Goal: Task Accomplishment & Management: Use online tool/utility

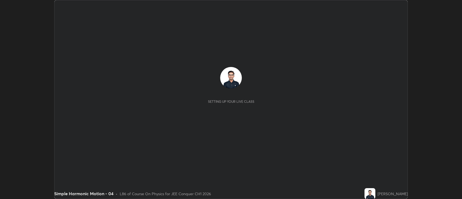
scroll to position [199, 462]
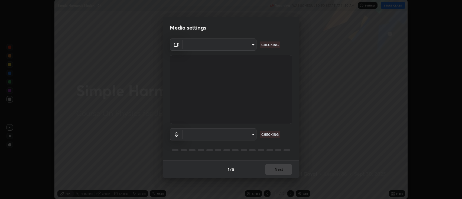
type input "2c539df44b605aa39b17bbacab34c2b800175de7e12b0f96efb5519cb0c2d180"
click at [193, 136] on body "Erase all Simple Harmonic Motion - 04 Recording WAS SCHEDULED TO START AT 11:50…" at bounding box center [231, 99] width 462 height 199
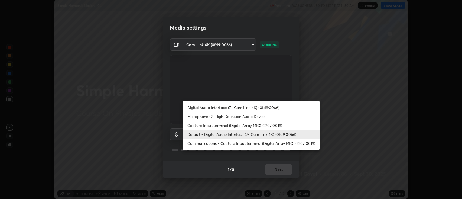
click at [194, 143] on li "Communications - Capture Input terminal (Digital Array MIC) (2207:0019)" at bounding box center [251, 143] width 136 height 9
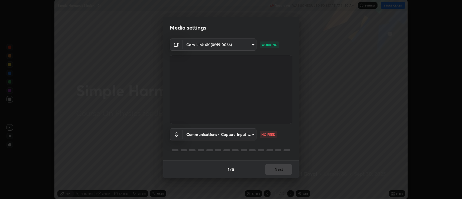
click at [193, 136] on body "Erase all Simple Harmonic Motion - 04 Recording WAS SCHEDULED TO START AT 11:50…" at bounding box center [231, 99] width 462 height 199
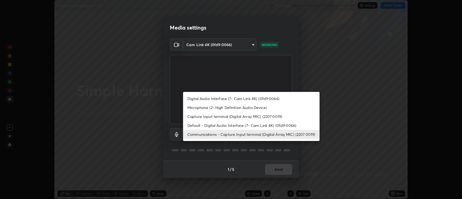
click at [194, 125] on li "Default - Digital Audio Interface (7- Cam Link 4K) (0fd9:0066)" at bounding box center [251, 125] width 136 height 9
type input "default"
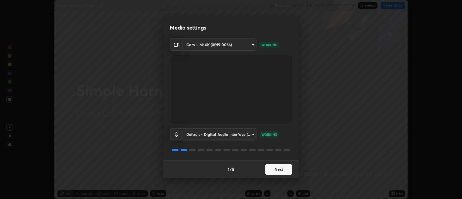
click at [280, 170] on button "Next" at bounding box center [278, 169] width 27 height 11
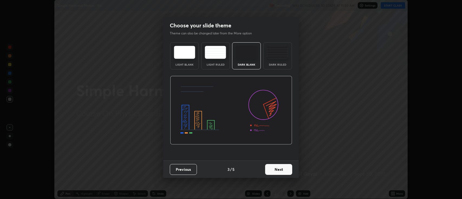
click at [285, 168] on button "Next" at bounding box center [278, 169] width 27 height 11
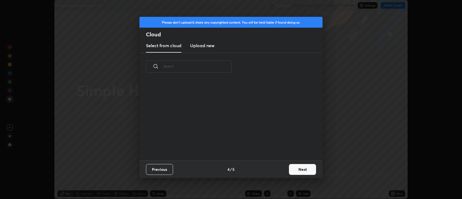
scroll to position [80, 174]
click at [301, 167] on button "Next" at bounding box center [302, 169] width 27 height 11
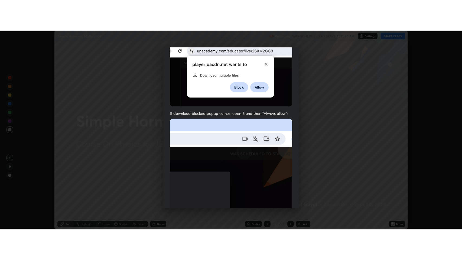
scroll to position [110, 0]
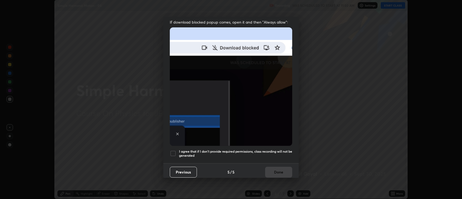
click at [250, 149] on h5 "I agree that if I don't provide required permissions, class recording will not …" at bounding box center [235, 153] width 113 height 8
click at [282, 169] on button "Done" at bounding box center [278, 171] width 27 height 11
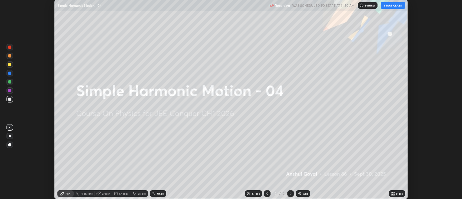
click at [392, 192] on icon at bounding box center [393, 193] width 4 height 4
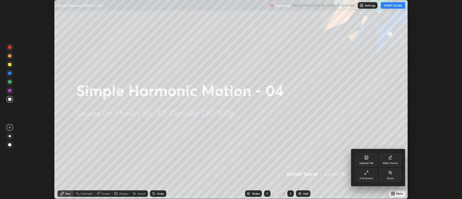
click at [364, 173] on div "Full screen" at bounding box center [366, 174] width 22 height 13
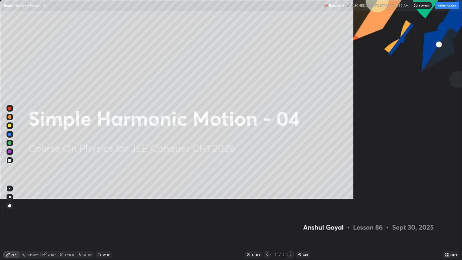
scroll to position [260, 462]
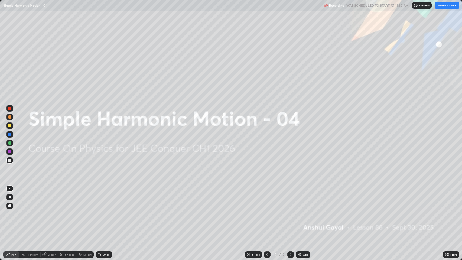
click at [440, 6] on button "START CLASS" at bounding box center [447, 5] width 24 height 6
click at [301, 198] on img at bounding box center [299, 254] width 4 height 4
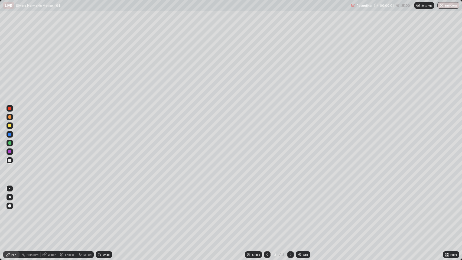
click at [53, 198] on div "Eraser" at bounding box center [49, 254] width 17 height 6
click at [8, 198] on icon at bounding box center [10, 236] width 4 height 5
click at [11, 198] on div "Pen" at bounding box center [11, 254] width 16 height 6
click at [11, 197] on div at bounding box center [9, 197] width 6 height 6
click at [10, 127] on div at bounding box center [9, 125] width 3 height 3
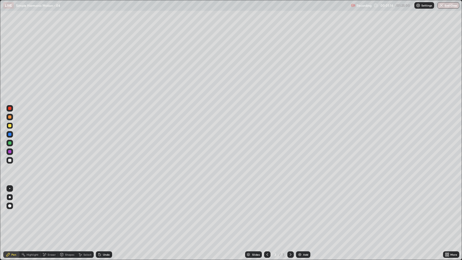
click at [66, 198] on div "Shapes" at bounding box center [67, 254] width 18 height 11
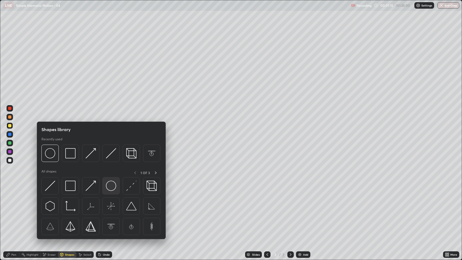
click at [113, 184] on img at bounding box center [111, 186] width 10 height 10
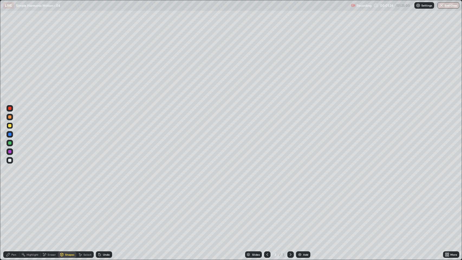
click at [51, 198] on div "Eraser" at bounding box center [52, 254] width 8 height 3
click at [10, 198] on icon at bounding box center [10, 227] width 4 height 4
click at [67, 198] on div "Shapes" at bounding box center [67, 254] width 18 height 6
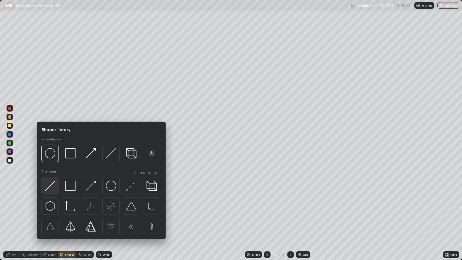
click at [51, 186] on img at bounding box center [50, 186] width 10 height 10
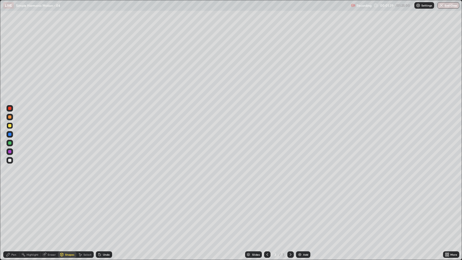
click at [14, 198] on div "Pen" at bounding box center [13, 254] width 5 height 3
click at [11, 160] on div at bounding box center [9, 160] width 3 height 3
click at [67, 198] on div "Shapes" at bounding box center [67, 254] width 18 height 11
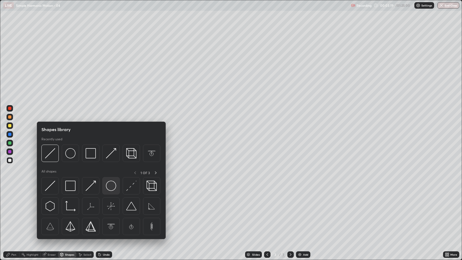
click at [113, 187] on img at bounding box center [111, 186] width 10 height 10
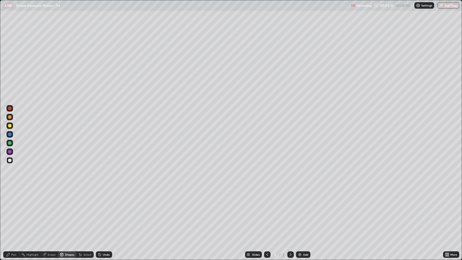
click at [16, 198] on div "Pen" at bounding box center [13, 254] width 5 height 3
click at [11, 126] on div at bounding box center [9, 125] width 3 height 3
click at [10, 118] on div at bounding box center [9, 116] width 3 height 3
click at [301, 198] on img at bounding box center [299, 254] width 4 height 4
click at [10, 127] on div at bounding box center [9, 125] width 3 height 3
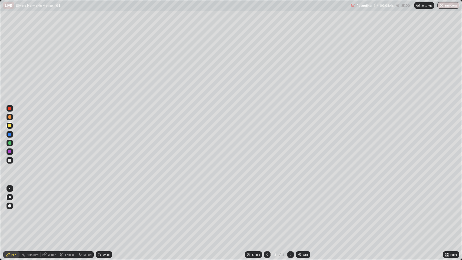
click at [69, 198] on div "Shapes" at bounding box center [67, 254] width 18 height 6
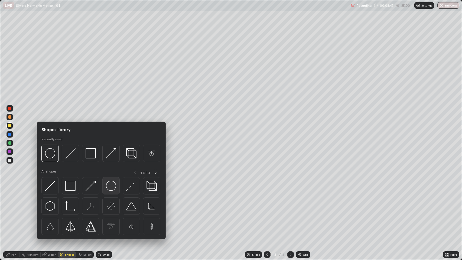
click at [115, 187] on img at bounding box center [111, 186] width 10 height 10
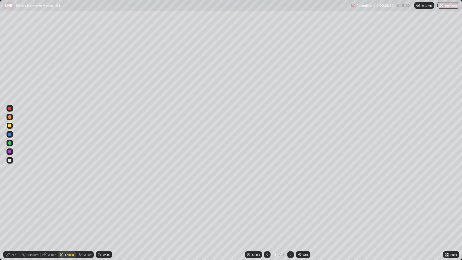
click at [67, 198] on div "Shapes" at bounding box center [69, 254] width 9 height 3
click at [51, 198] on div "Eraser" at bounding box center [52, 254] width 8 height 3
click at [65, 198] on div "Shapes" at bounding box center [69, 254] width 9 height 3
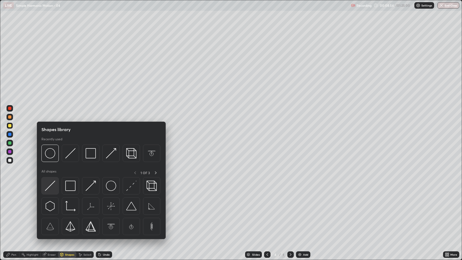
click at [52, 189] on img at bounding box center [50, 186] width 10 height 10
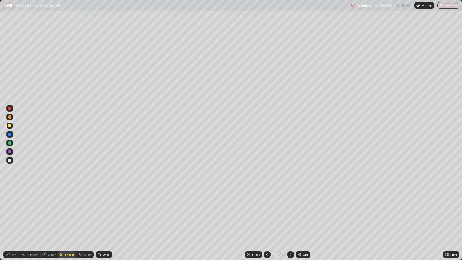
click at [18, 198] on div "Pen" at bounding box center [11, 254] width 16 height 6
click at [11, 125] on div at bounding box center [9, 125] width 6 height 6
click at [11, 162] on div at bounding box center [9, 160] width 3 height 3
click at [11, 117] on div at bounding box center [9, 116] width 3 height 3
click at [103, 198] on div "Undo" at bounding box center [106, 254] width 7 height 3
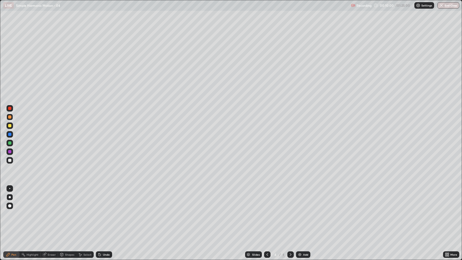
click at [10, 158] on div at bounding box center [9, 160] width 6 height 6
click at [11, 118] on div at bounding box center [9, 116] width 3 height 3
click at [12, 151] on div at bounding box center [9, 151] width 6 height 6
click at [105, 198] on div "Undo" at bounding box center [106, 254] width 7 height 3
click at [106, 198] on div "Undo" at bounding box center [104, 254] width 16 height 6
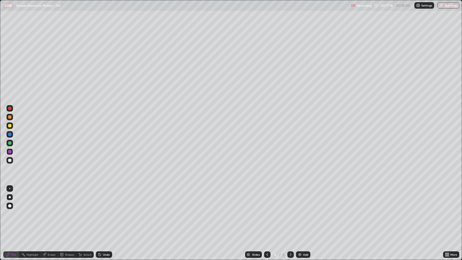
click at [106, 198] on div "Undo" at bounding box center [106, 254] width 7 height 3
click at [103, 198] on div "Undo" at bounding box center [104, 254] width 16 height 6
click at [9, 135] on div at bounding box center [9, 134] width 3 height 3
click at [80, 198] on icon at bounding box center [80, 254] width 4 height 4
click at [67, 198] on div "Shapes" at bounding box center [67, 254] width 18 height 11
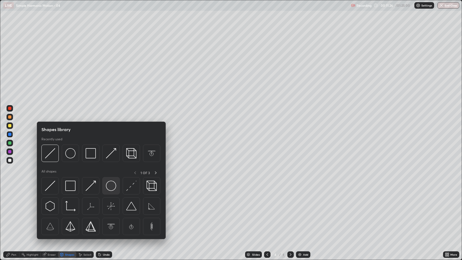
click at [113, 184] on img at bounding box center [111, 186] width 10 height 10
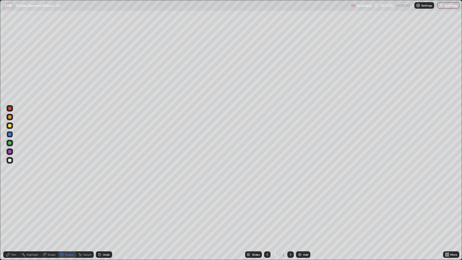
click at [50, 198] on div "Eraser" at bounding box center [52, 254] width 8 height 3
click at [68, 198] on div "Shapes" at bounding box center [69, 254] width 9 height 3
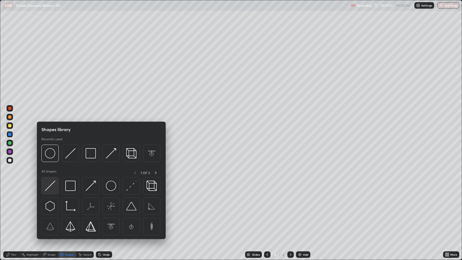
click at [54, 182] on img at bounding box center [50, 186] width 10 height 10
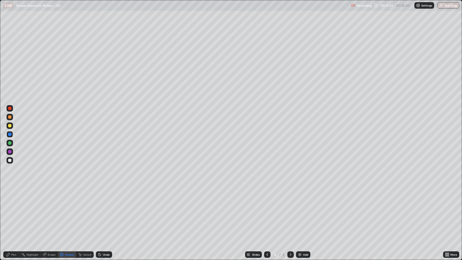
click at [102, 198] on div "Undo" at bounding box center [103, 254] width 18 height 11
click at [10, 198] on icon at bounding box center [8, 254] width 4 height 4
click at [9, 160] on div at bounding box center [9, 160] width 3 height 3
click at [10, 126] on div at bounding box center [9, 125] width 3 height 3
click at [50, 198] on div "Eraser" at bounding box center [52, 254] width 8 height 3
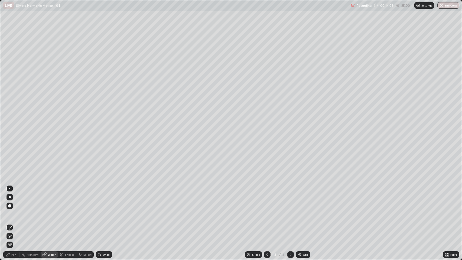
click at [8, 198] on div "Pen" at bounding box center [11, 254] width 16 height 6
click at [298, 198] on img at bounding box center [299, 254] width 4 height 4
click at [67, 198] on div "Shapes" at bounding box center [69, 254] width 9 height 3
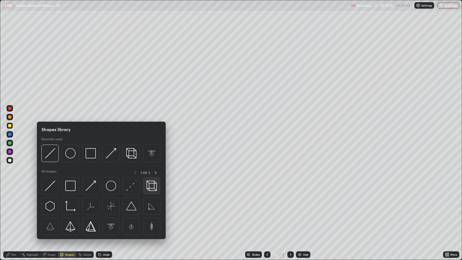
click at [155, 187] on img at bounding box center [151, 186] width 10 height 10
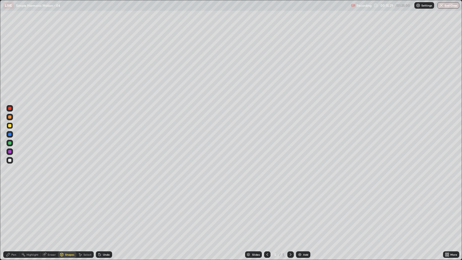
click at [103, 198] on div "Undo" at bounding box center [106, 254] width 7 height 3
click at [12, 159] on div at bounding box center [9, 160] width 6 height 6
click at [86, 198] on div "Select" at bounding box center [87, 254] width 8 height 3
click at [70, 198] on div "Shapes" at bounding box center [69, 254] width 9 height 3
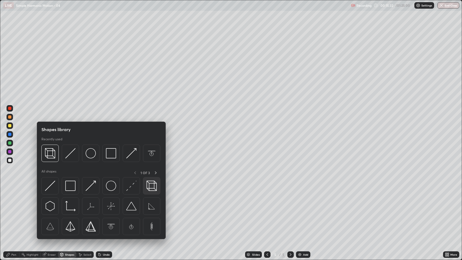
click at [151, 186] on img at bounding box center [151, 186] width 10 height 10
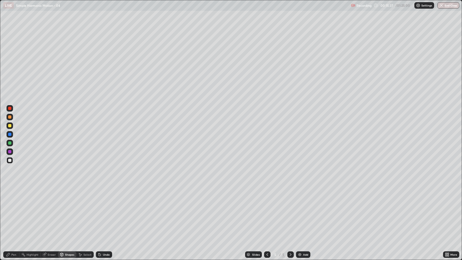
click at [11, 198] on div "Pen" at bounding box center [13, 254] width 5 height 3
click at [9, 117] on div at bounding box center [9, 116] width 3 height 3
click at [11, 143] on div at bounding box center [9, 142] width 3 height 3
click at [105, 198] on div "Undo" at bounding box center [106, 254] width 7 height 3
click at [107, 198] on div "Undo" at bounding box center [104, 254] width 16 height 6
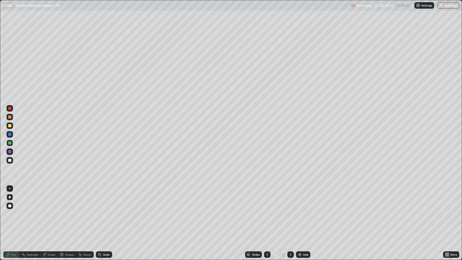
click at [12, 160] on div at bounding box center [9, 160] width 6 height 6
click at [301, 198] on img at bounding box center [299, 254] width 4 height 4
click at [68, 198] on div "Shapes" at bounding box center [69, 254] width 9 height 3
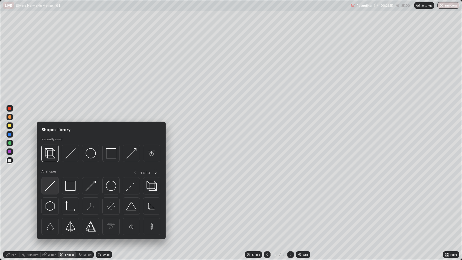
click at [49, 186] on img at bounding box center [50, 186] width 10 height 10
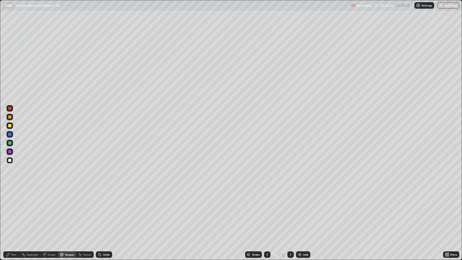
click at [9, 127] on div at bounding box center [9, 125] width 3 height 3
click at [11, 119] on div at bounding box center [9, 117] width 6 height 6
click at [13, 198] on div "Pen" at bounding box center [11, 254] width 16 height 6
click at [48, 198] on div "Eraser" at bounding box center [52, 254] width 8 height 3
click at [8, 198] on div "Pen" at bounding box center [11, 254] width 16 height 6
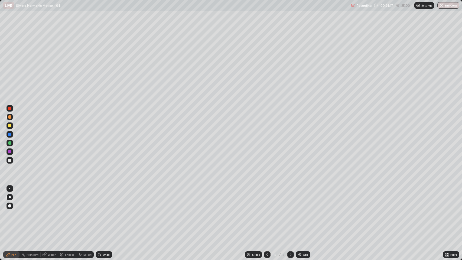
click at [10, 162] on div at bounding box center [9, 160] width 3 height 3
click at [11, 126] on div at bounding box center [9, 125] width 3 height 3
click at [10, 117] on div at bounding box center [9, 116] width 3 height 3
click at [9, 152] on div at bounding box center [9, 151] width 3 height 3
click at [103, 198] on div "Undo" at bounding box center [106, 254] width 7 height 3
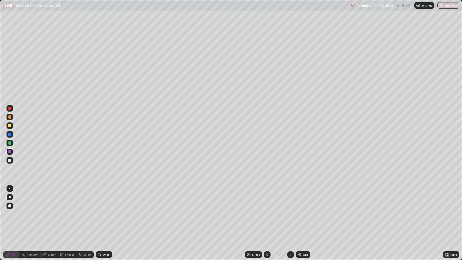
click at [104, 198] on div "Undo" at bounding box center [104, 254] width 16 height 6
click at [105, 198] on div "Undo" at bounding box center [104, 254] width 16 height 6
click at [104, 198] on div "Undo" at bounding box center [104, 254] width 16 height 6
click at [105, 198] on div "Undo" at bounding box center [104, 254] width 16 height 6
click at [106, 198] on div "Undo" at bounding box center [104, 254] width 16 height 6
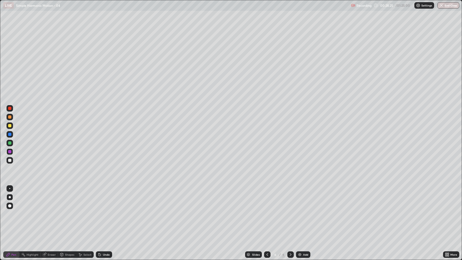
click at [107, 198] on div "Undo" at bounding box center [104, 254] width 16 height 6
click at [10, 143] on div at bounding box center [9, 142] width 3 height 3
click at [306, 198] on div "Add" at bounding box center [305, 254] width 5 height 3
click at [11, 161] on div at bounding box center [9, 160] width 6 height 6
click at [103, 198] on div "Undo" at bounding box center [106, 254] width 7 height 3
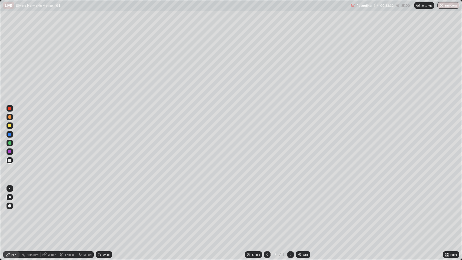
click at [9, 143] on div at bounding box center [9, 142] width 3 height 3
click at [248, 198] on icon at bounding box center [248, 253] width 3 height 1
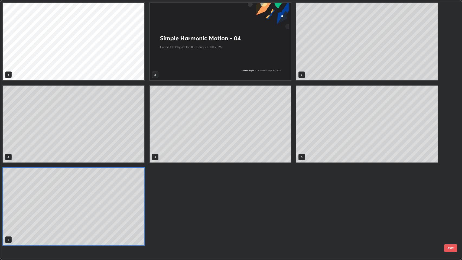
scroll to position [258, 459]
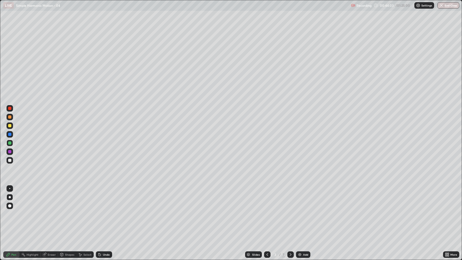
click at [289, 198] on icon at bounding box center [290, 254] width 4 height 4
click at [266, 198] on icon at bounding box center [267, 254] width 4 height 4
click at [0, 198] on div "Setting up your live class" at bounding box center [231, 130] width 462 height 260
click at [289, 198] on icon at bounding box center [290, 254] width 4 height 4
click at [290, 198] on icon at bounding box center [290, 254] width 4 height 4
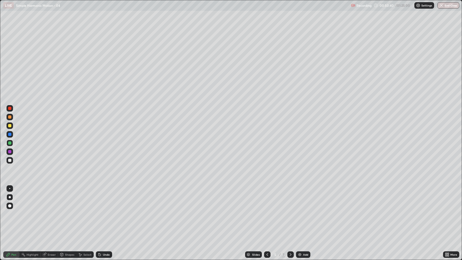
click at [290, 198] on icon at bounding box center [290, 254] width 4 height 4
click at [10, 160] on div at bounding box center [9, 160] width 3 height 3
click at [108, 198] on div "Undo" at bounding box center [104, 254] width 16 height 6
click at [109, 198] on div "Undo" at bounding box center [106, 254] width 7 height 3
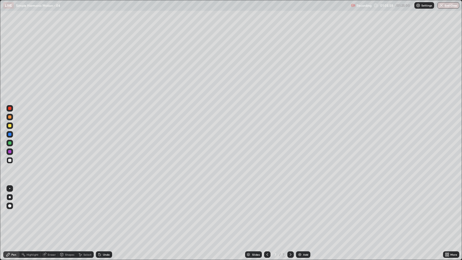
click at [9, 126] on div at bounding box center [9, 125] width 3 height 3
click at [104, 198] on div "Undo" at bounding box center [106, 254] width 7 height 3
click at [104, 198] on div "Undo" at bounding box center [104, 254] width 16 height 6
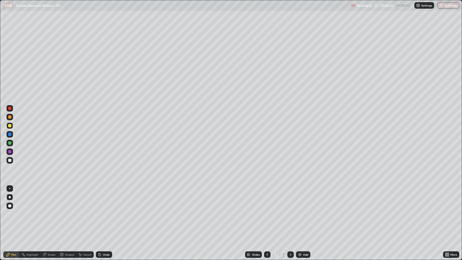
click at [104, 198] on div "Undo" at bounding box center [104, 254] width 16 height 6
click at [102, 198] on div "Undo" at bounding box center [104, 254] width 16 height 6
click at [103, 198] on div "Undo" at bounding box center [104, 254] width 16 height 6
click at [303, 198] on div "Add" at bounding box center [305, 254] width 5 height 3
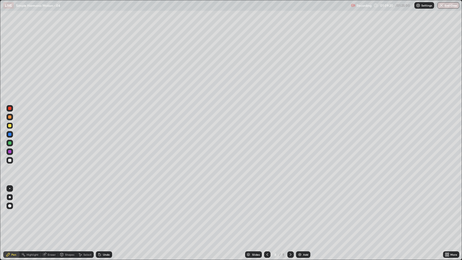
click at [63, 198] on icon at bounding box center [62, 254] width 4 height 4
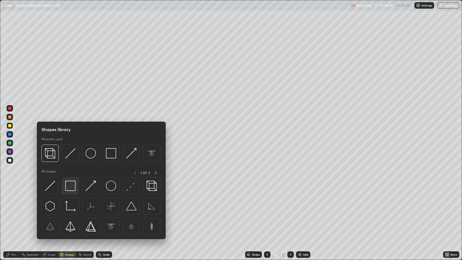
click at [71, 185] on img at bounding box center [70, 186] width 10 height 10
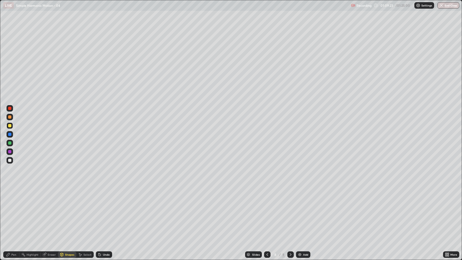
click at [14, 198] on div "Pen" at bounding box center [13, 254] width 5 height 3
click at [11, 160] on div at bounding box center [9, 160] width 3 height 3
click at [104, 198] on div "Undo" at bounding box center [106, 254] width 7 height 3
click at [105, 198] on div "Undo" at bounding box center [106, 254] width 7 height 3
click at [99, 198] on icon at bounding box center [100, 255] width 2 height 2
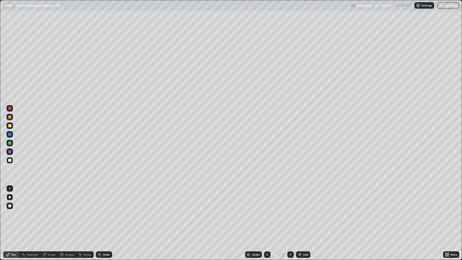
click at [9, 118] on div at bounding box center [9, 116] width 3 height 3
click at [99, 198] on icon at bounding box center [100, 255] width 2 height 2
click at [67, 198] on div "Shapes" at bounding box center [69, 254] width 9 height 3
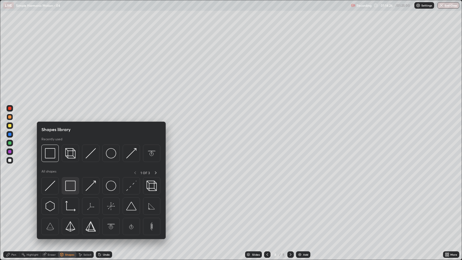
click at [71, 188] on img at bounding box center [70, 186] width 10 height 10
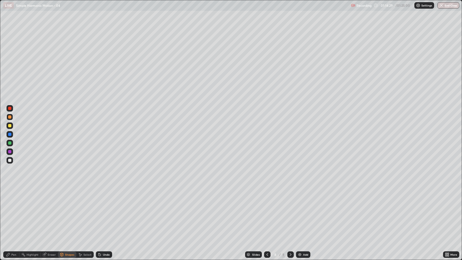
click at [13, 198] on div "Pen" at bounding box center [13, 254] width 5 height 3
click at [10, 160] on div at bounding box center [9, 160] width 3 height 3
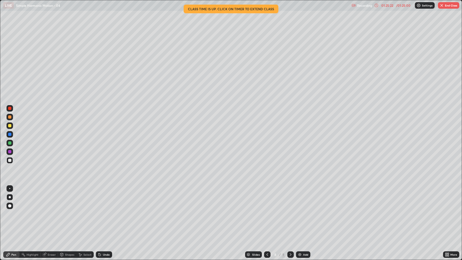
click at [449, 4] on button "End Class" at bounding box center [448, 5] width 21 height 6
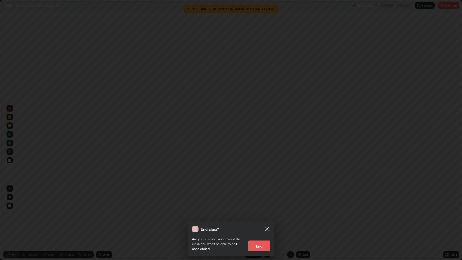
click at [250, 198] on div "End class? Are you sure you want to end the class? You won’t be able to edit on…" at bounding box center [231, 130] width 462 height 260
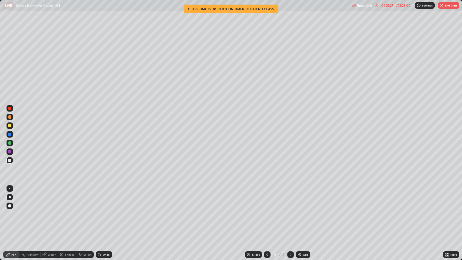
click at [451, 7] on button "End Class" at bounding box center [448, 5] width 21 height 6
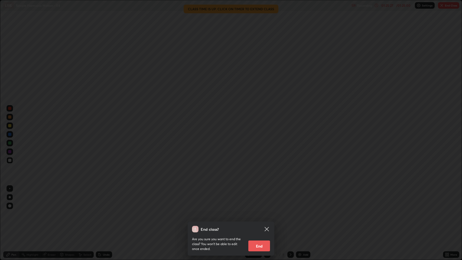
click at [261, 198] on button "End" at bounding box center [259, 245] width 22 height 11
